Goal: Task Accomplishment & Management: Complete application form

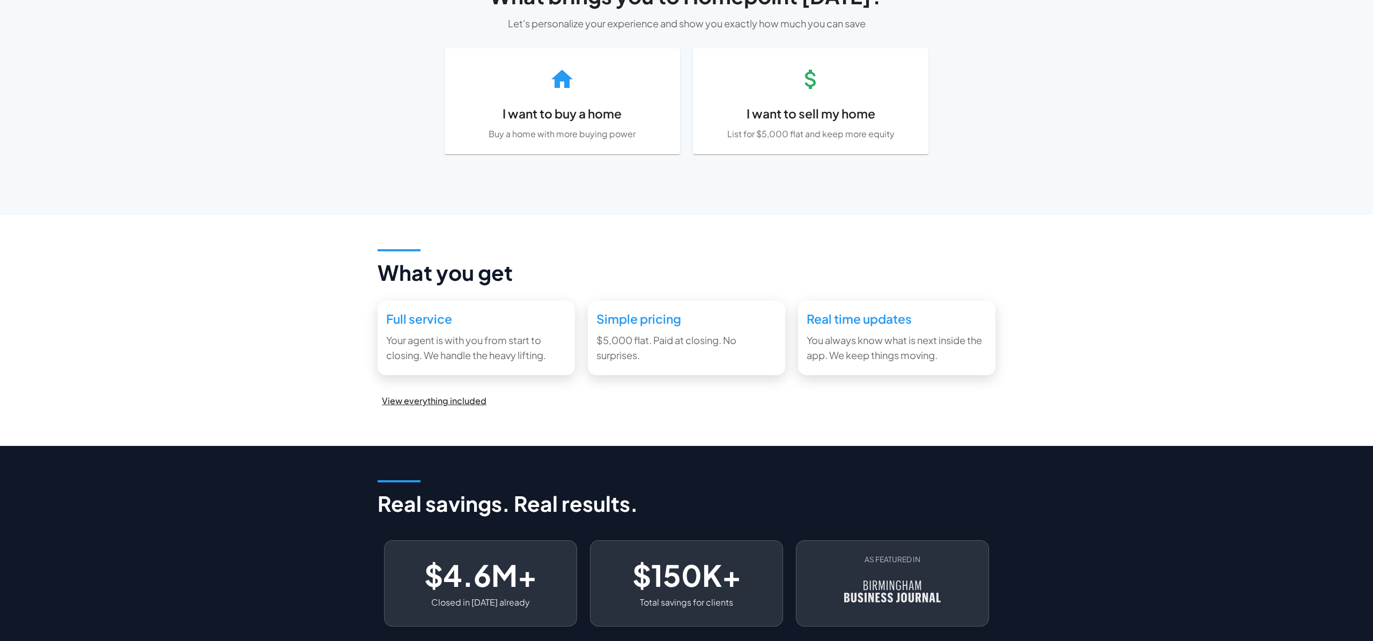
scroll to position [456, 0]
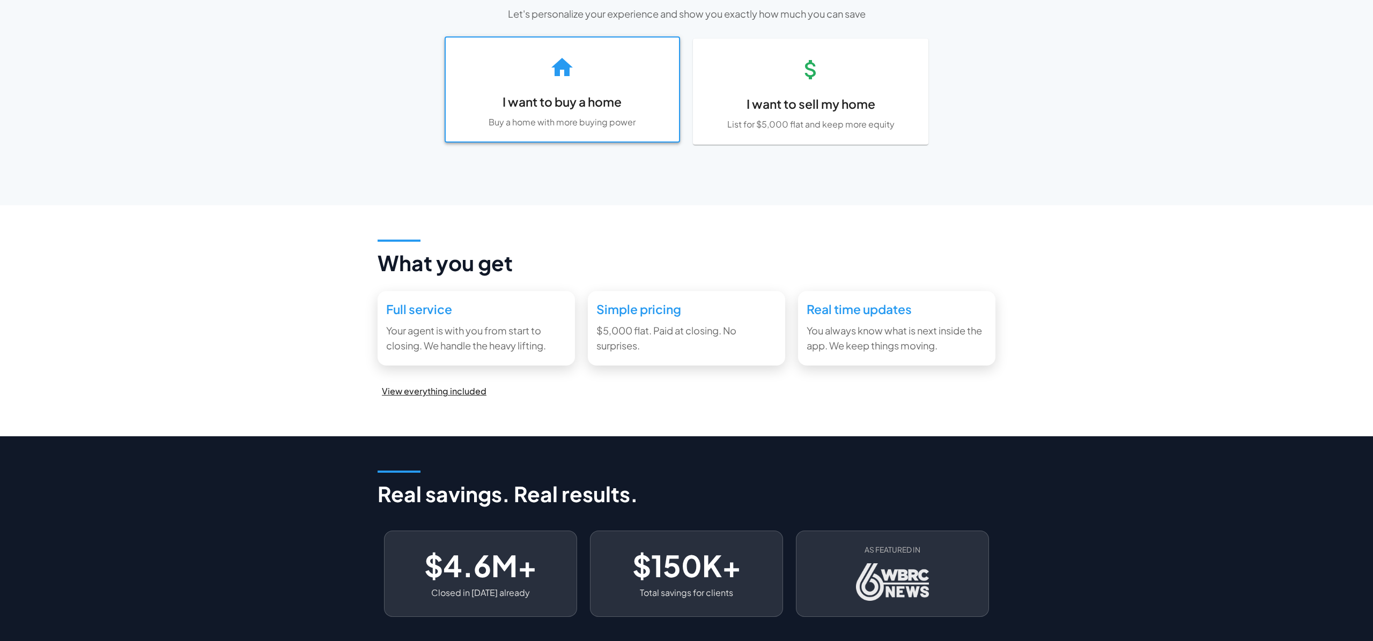
click at [561, 80] on icon at bounding box center [562, 68] width 26 height 26
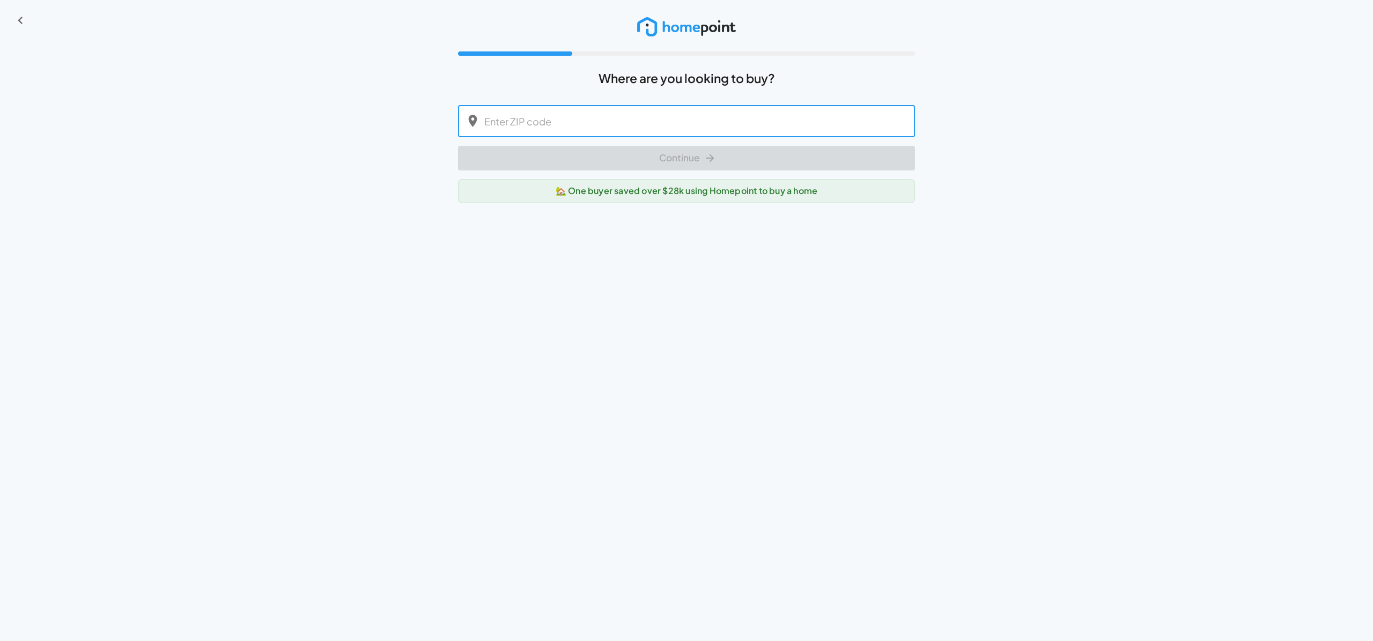
click at [620, 133] on input "text" at bounding box center [699, 122] width 431 height 32
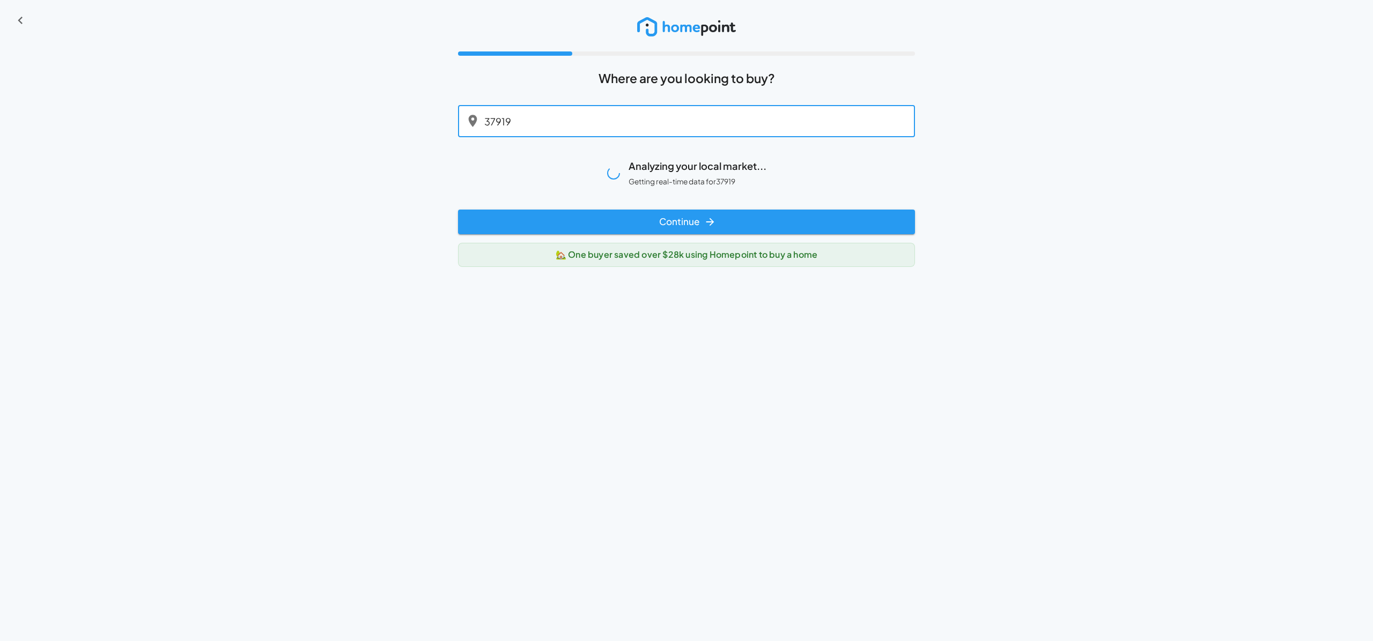
type input "37919"
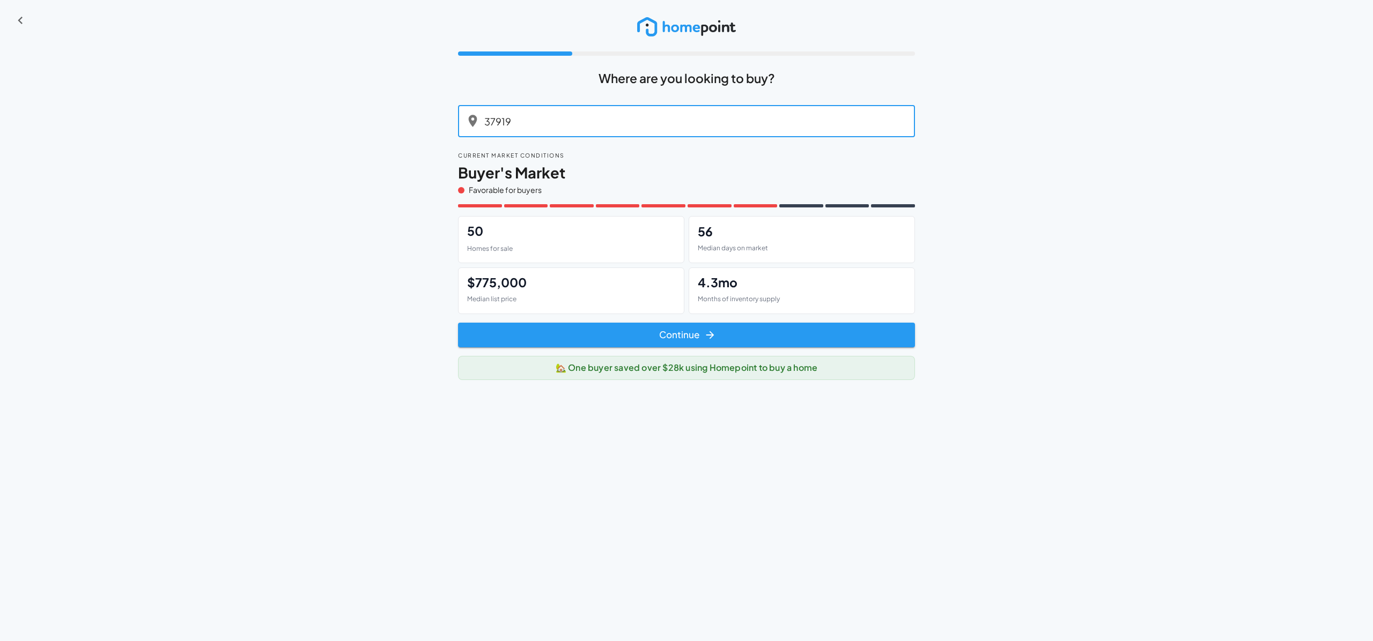
click at [575, 257] on div "50 Homes for sale" at bounding box center [571, 239] width 226 height 47
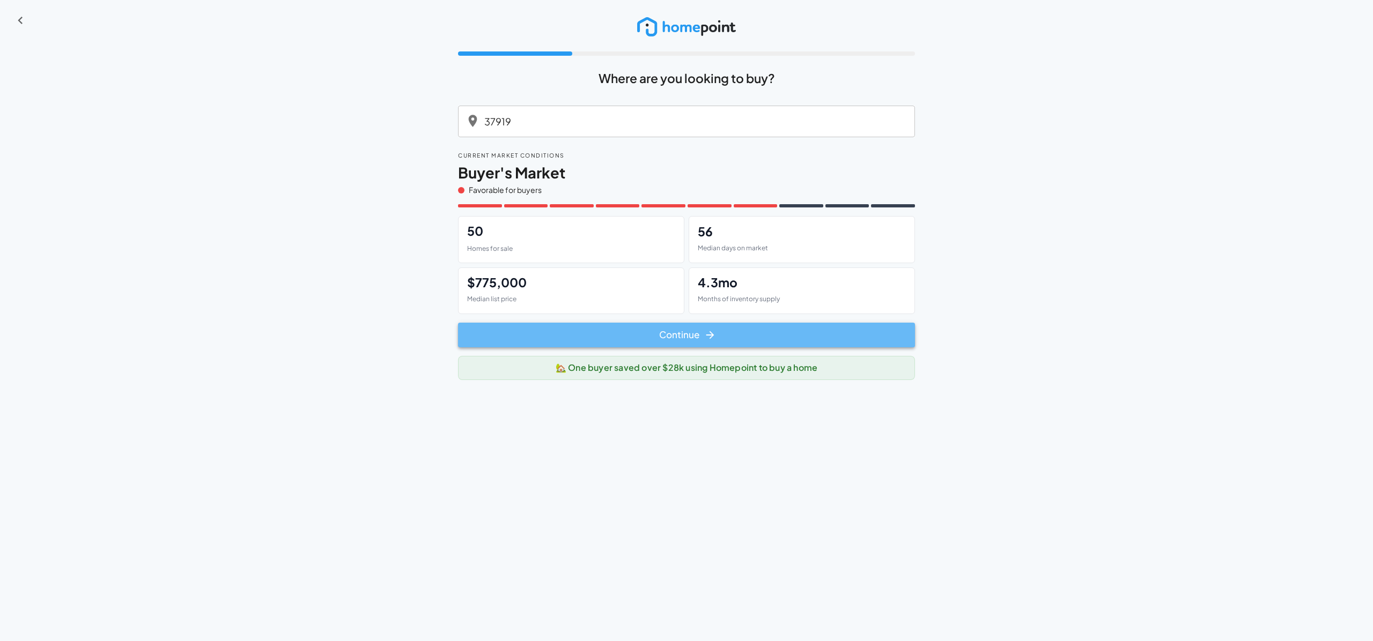
click at [672, 348] on button "Continue" at bounding box center [686, 335] width 457 height 25
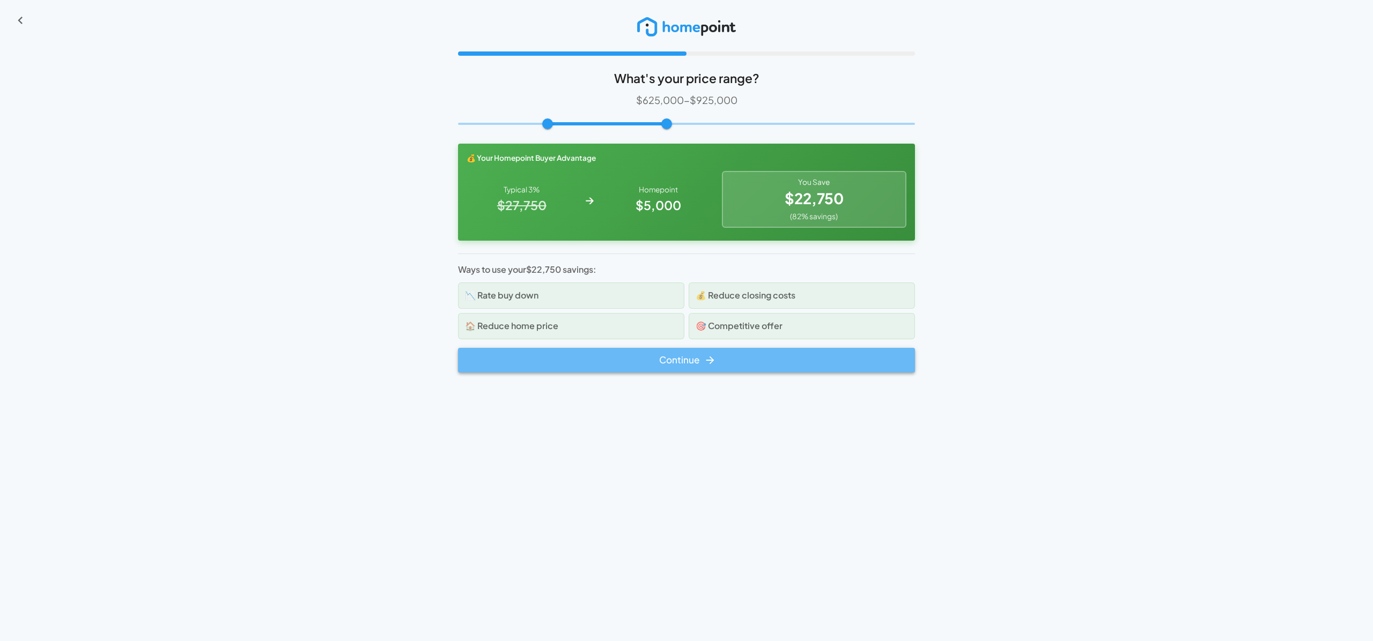
click at [675, 373] on button "Continue" at bounding box center [686, 360] width 457 height 25
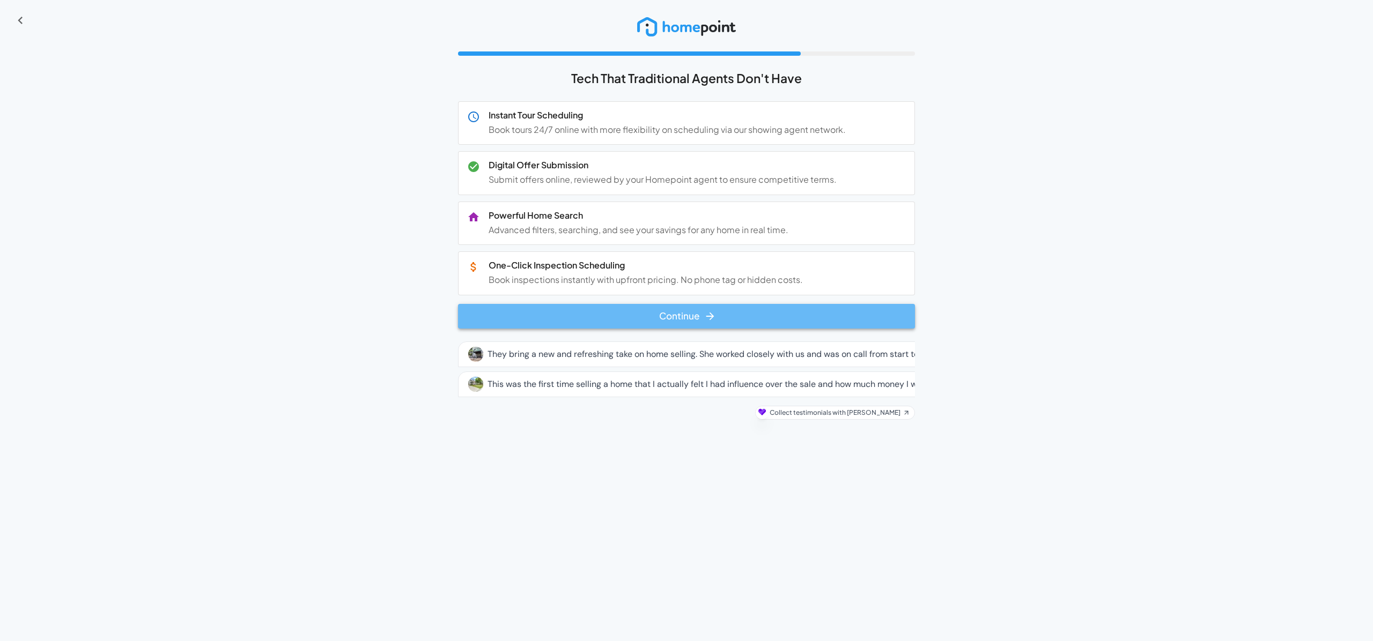
click at [676, 329] on button "Continue" at bounding box center [686, 316] width 457 height 25
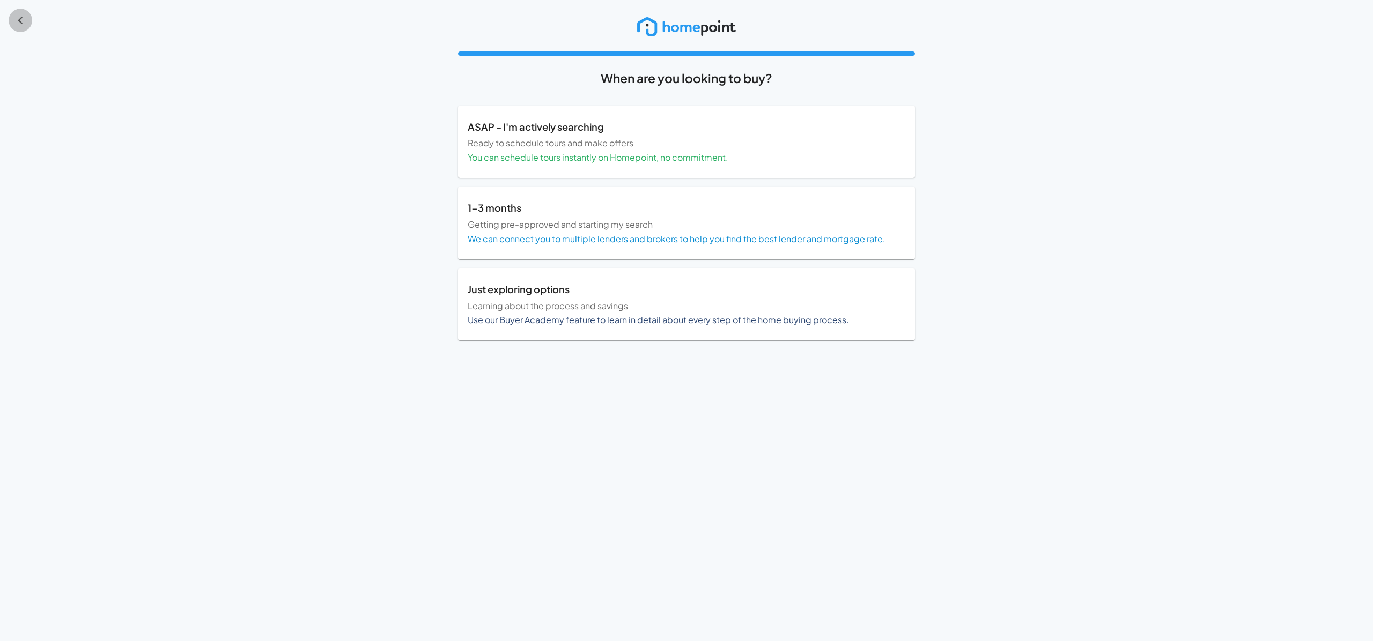
click at [19, 23] on icon "button" at bounding box center [20, 20] width 15 height 15
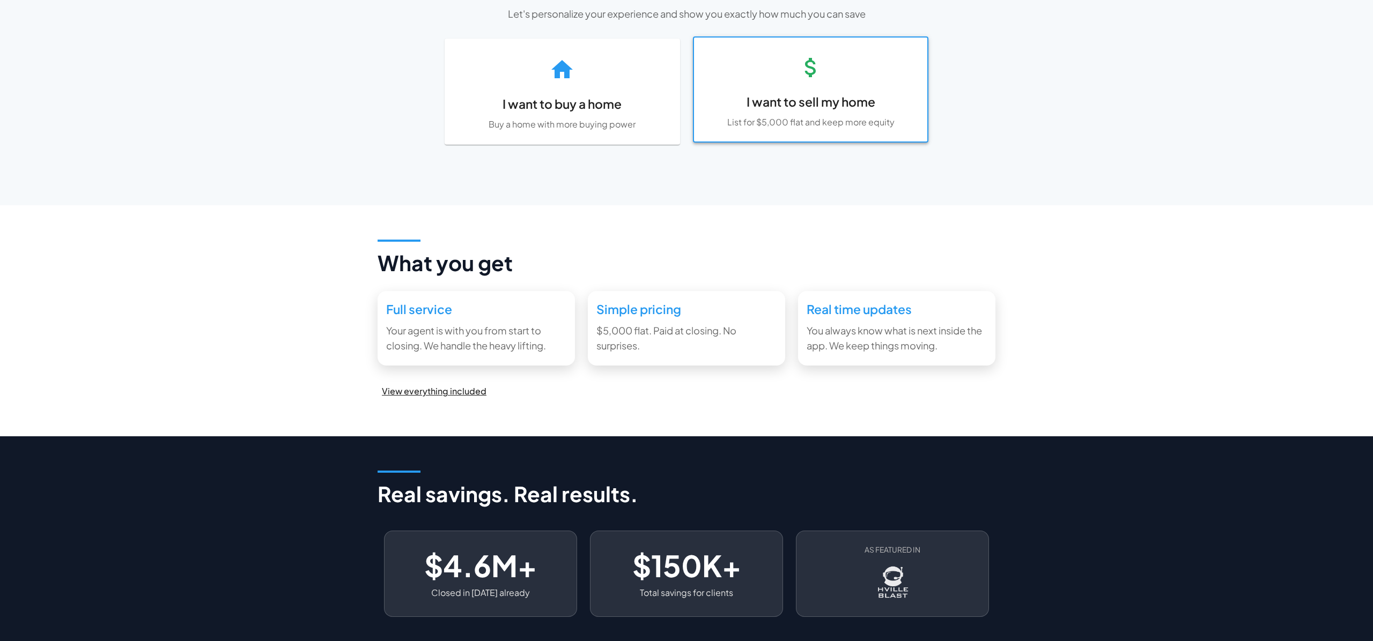
click at [795, 136] on div "I want to sell my home List for $5,000 flat and keep more equity" at bounding box center [810, 90] width 233 height 104
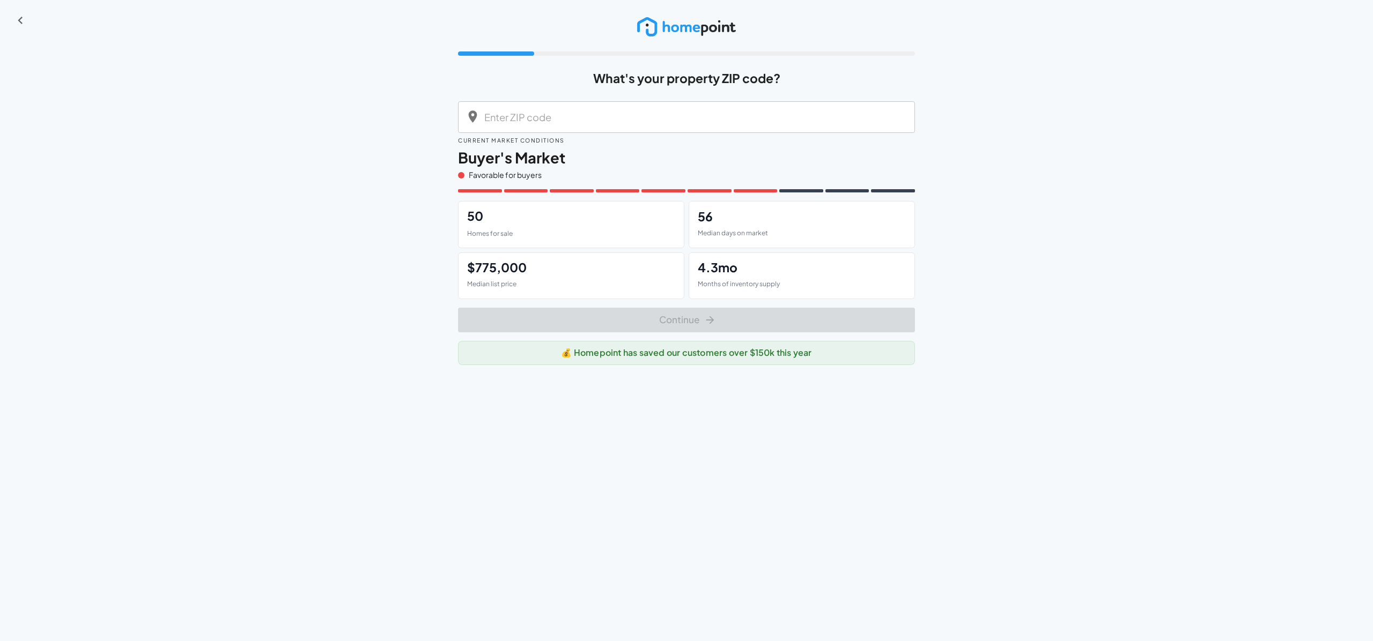
click at [580, 118] on input "text" at bounding box center [699, 117] width 431 height 32
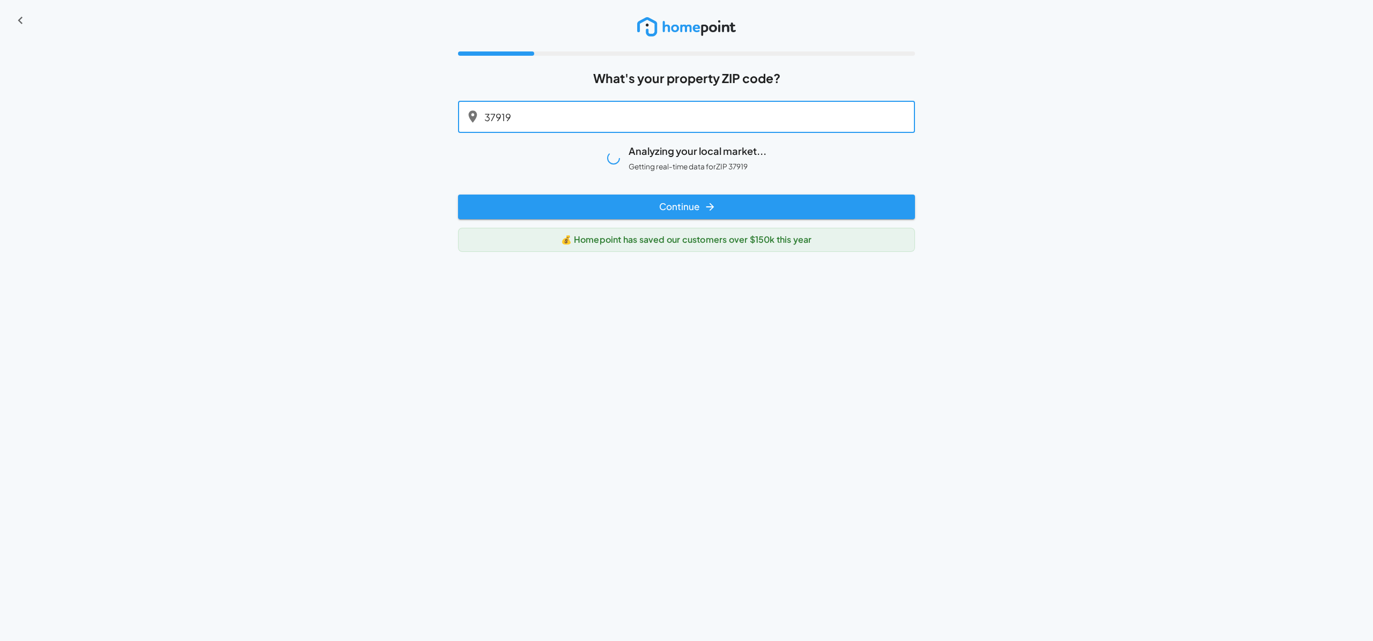
type input "37919"
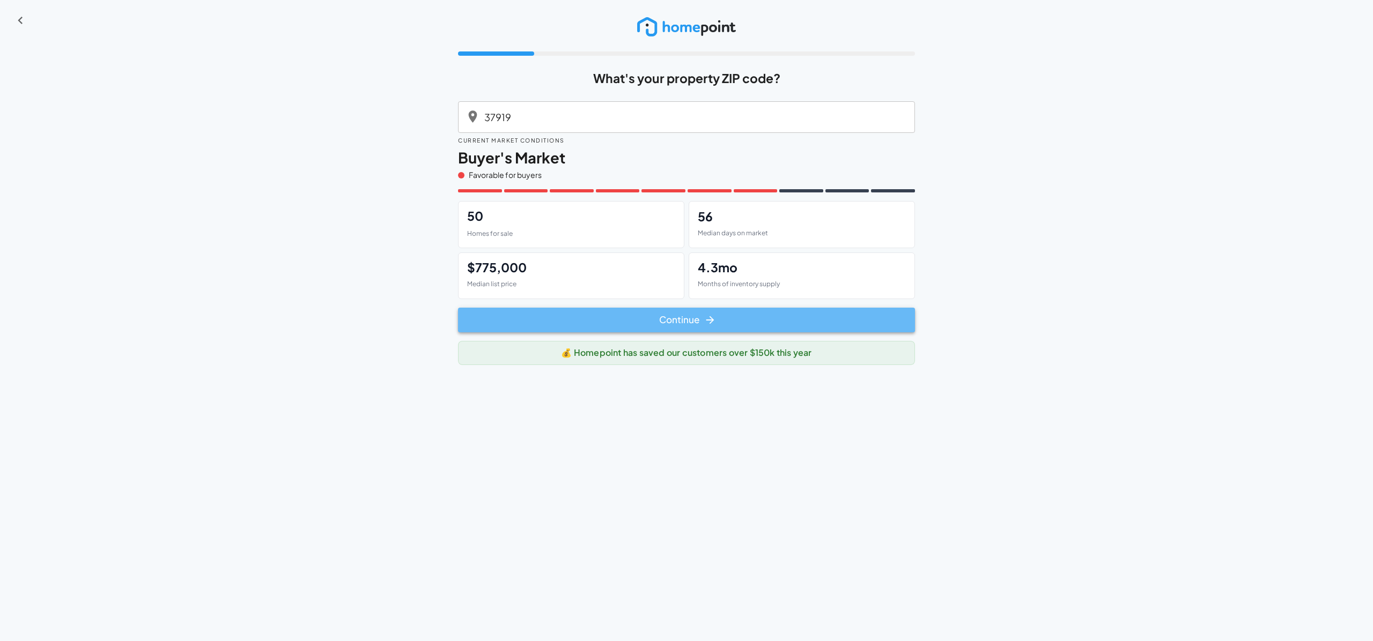
click at [682, 332] on button "Continue" at bounding box center [686, 320] width 457 height 25
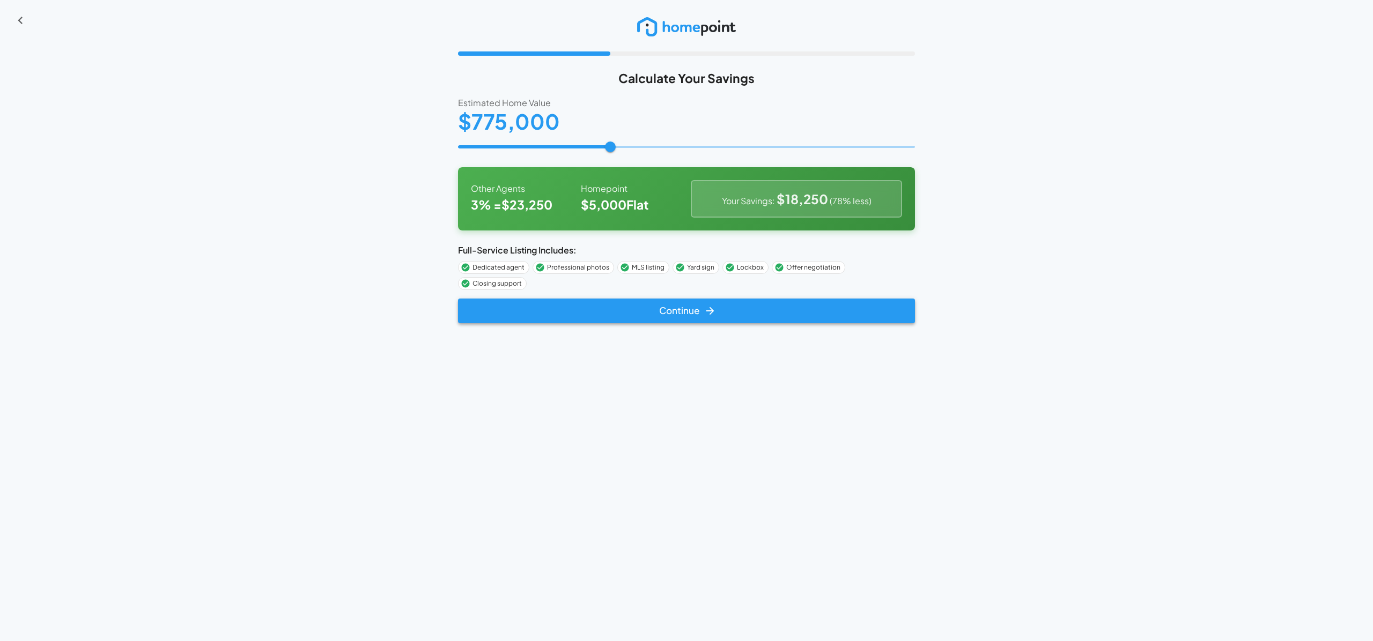
type input "******"
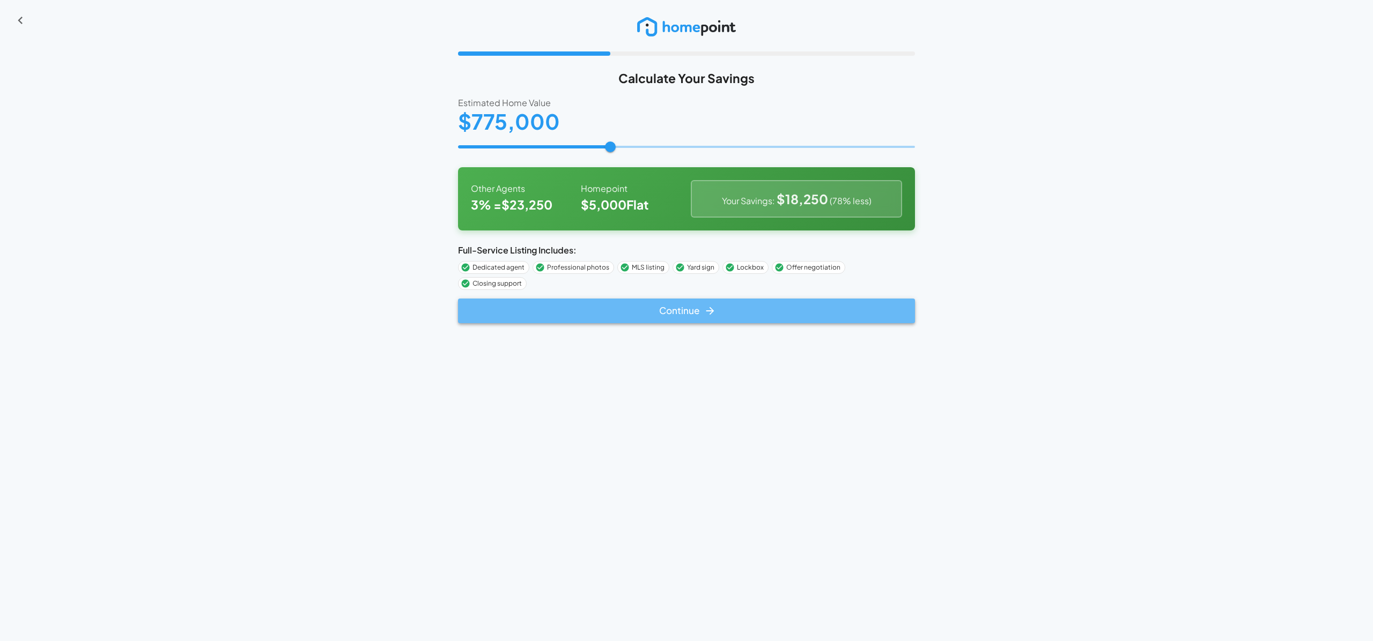
click at [690, 323] on button "Continue" at bounding box center [686, 311] width 457 height 25
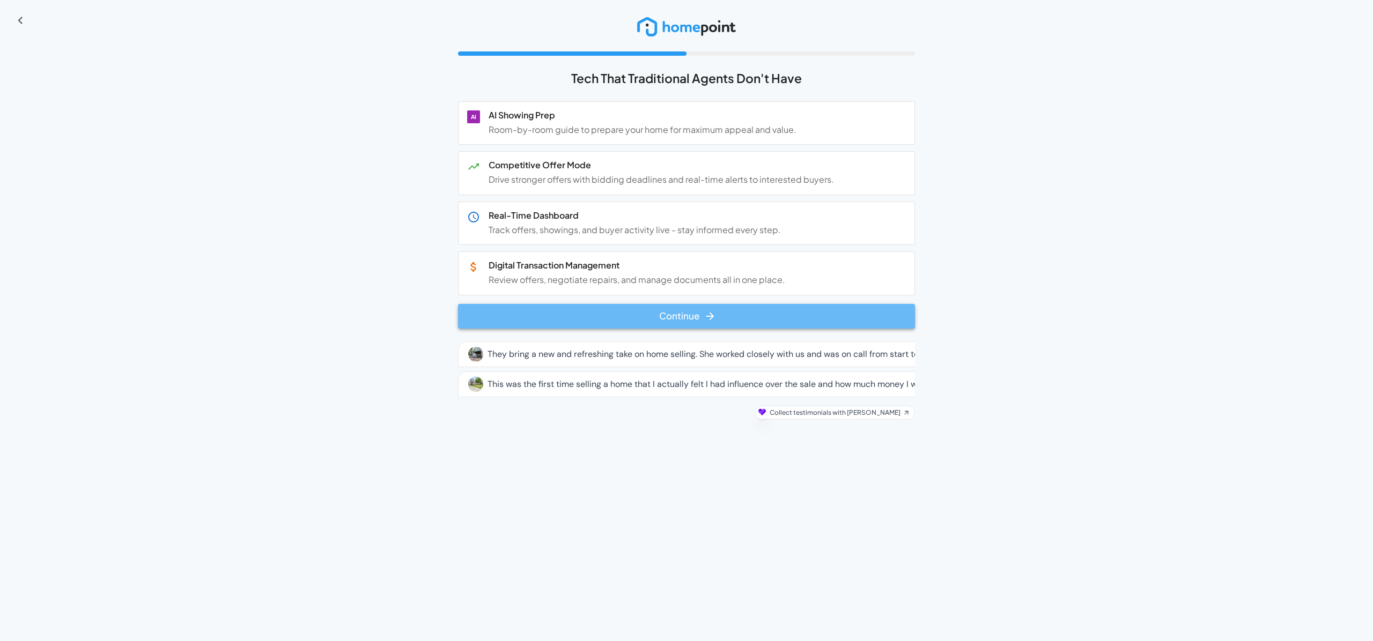
click at [690, 329] on button "Continue" at bounding box center [686, 316] width 457 height 25
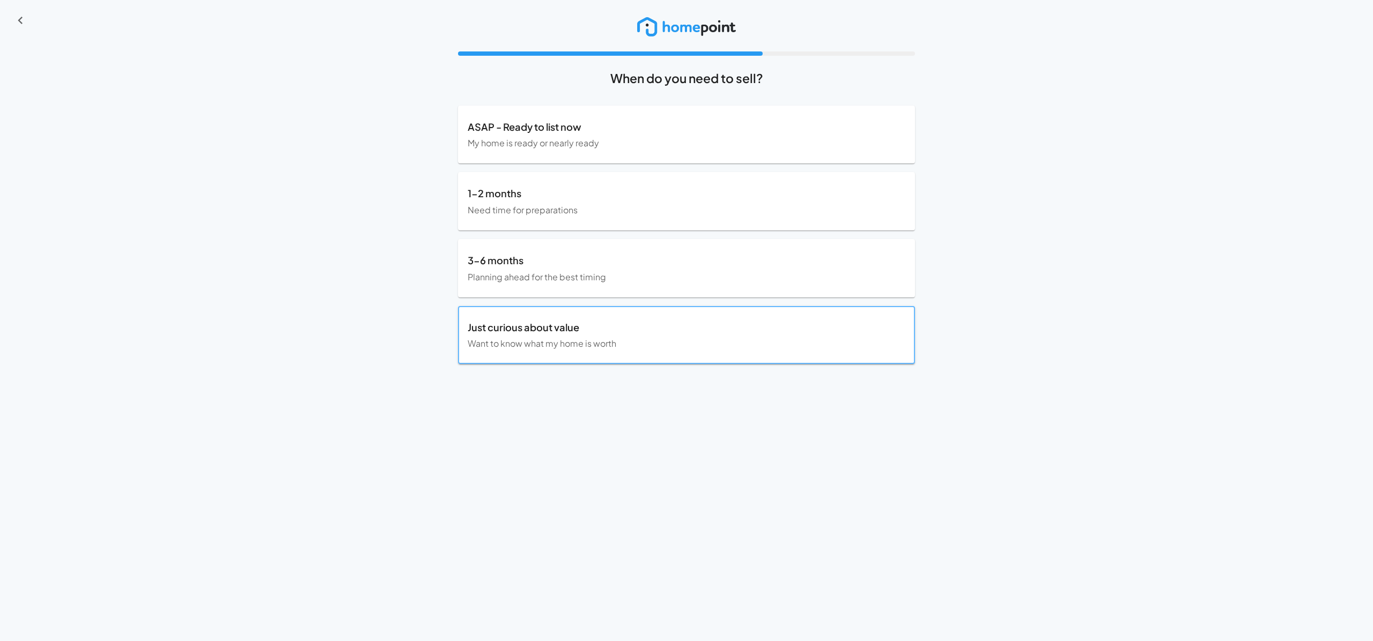
click at [694, 335] on p "Just curious about value" at bounding box center [687, 327] width 438 height 14
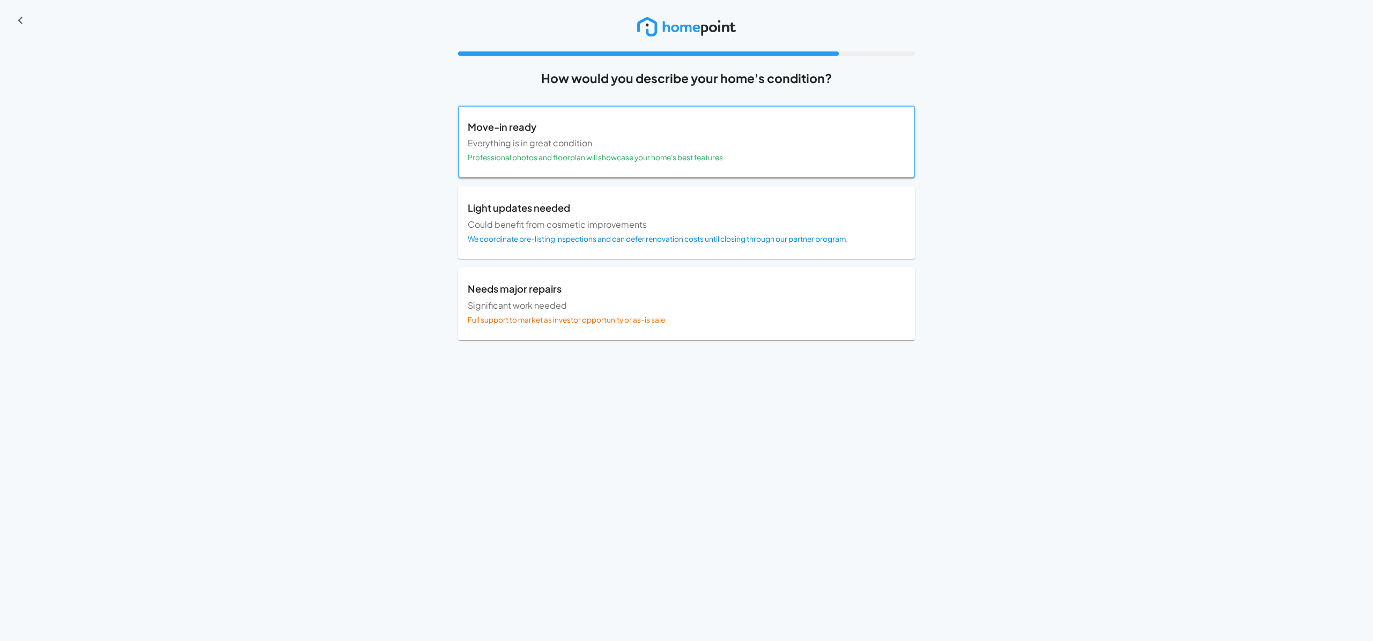
click at [592, 147] on p "Everything is in great condition" at bounding box center [687, 143] width 438 height 12
